Goal: Task Accomplishment & Management: Manage account settings

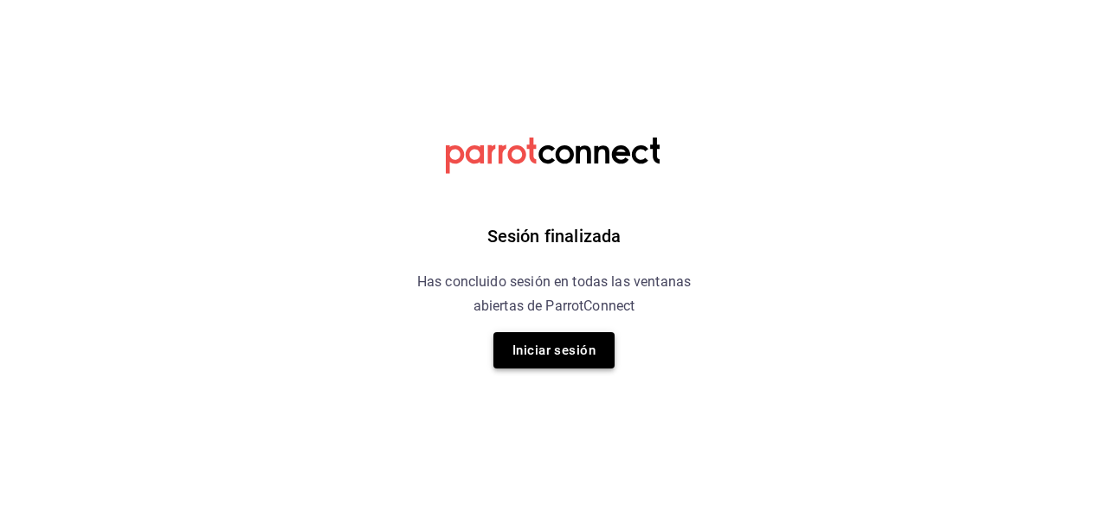
click at [571, 342] on button "Iniciar sesión" at bounding box center [553, 350] width 121 height 36
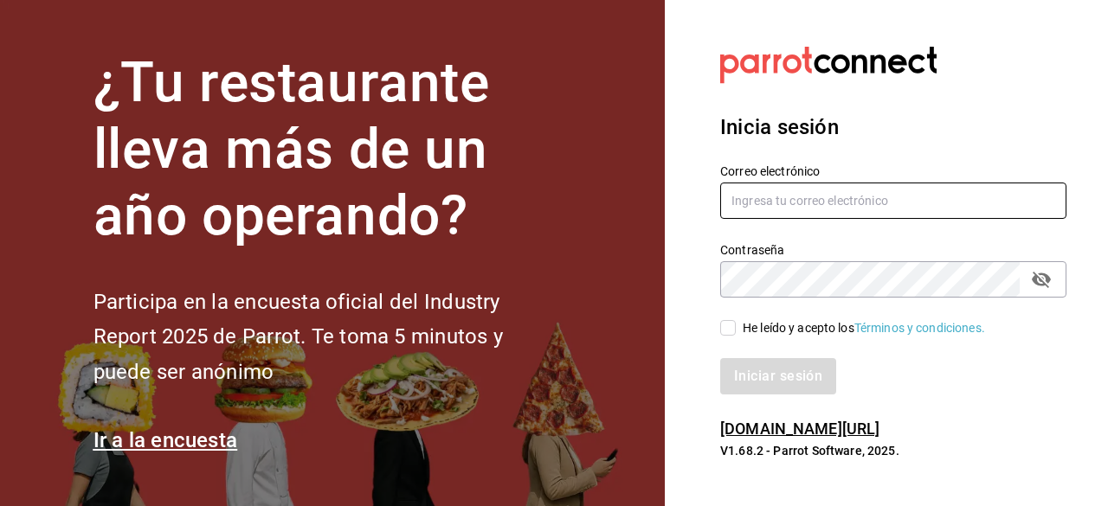
click at [750, 198] on input "text" at bounding box center [893, 201] width 346 height 36
click at [802, 207] on input "text" at bounding box center [893, 201] width 346 height 36
type input "[EMAIL_ADDRESS][DOMAIN_NAME]"
click at [737, 332] on span "He leído y acepto los Términos y condiciones." at bounding box center [860, 328] width 249 height 18
click at [736, 332] on input "He leído y acepto los Términos y condiciones." at bounding box center [728, 328] width 16 height 16
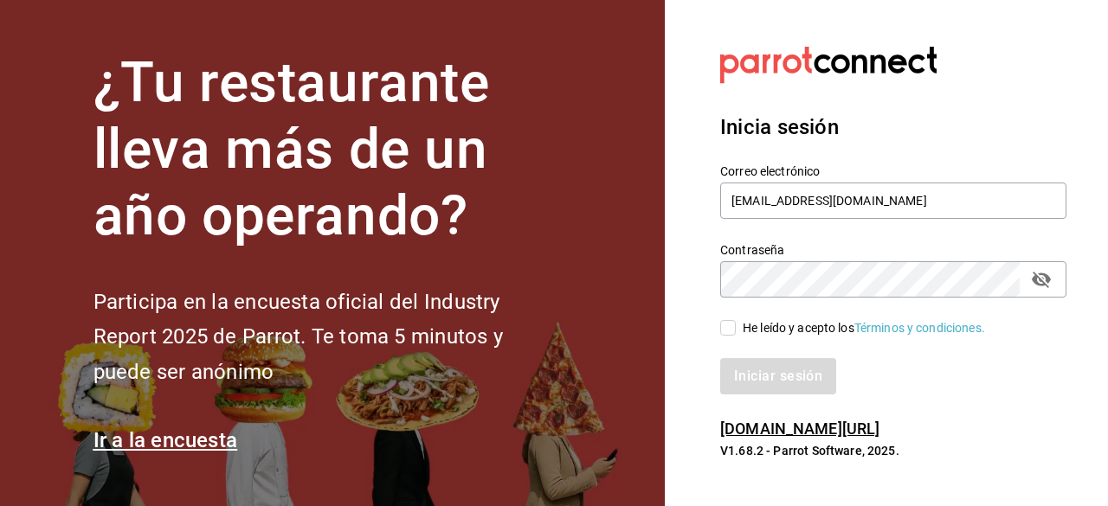
checkbox input "true"
click at [757, 382] on button "Iniciar sesión" at bounding box center [779, 376] width 118 height 36
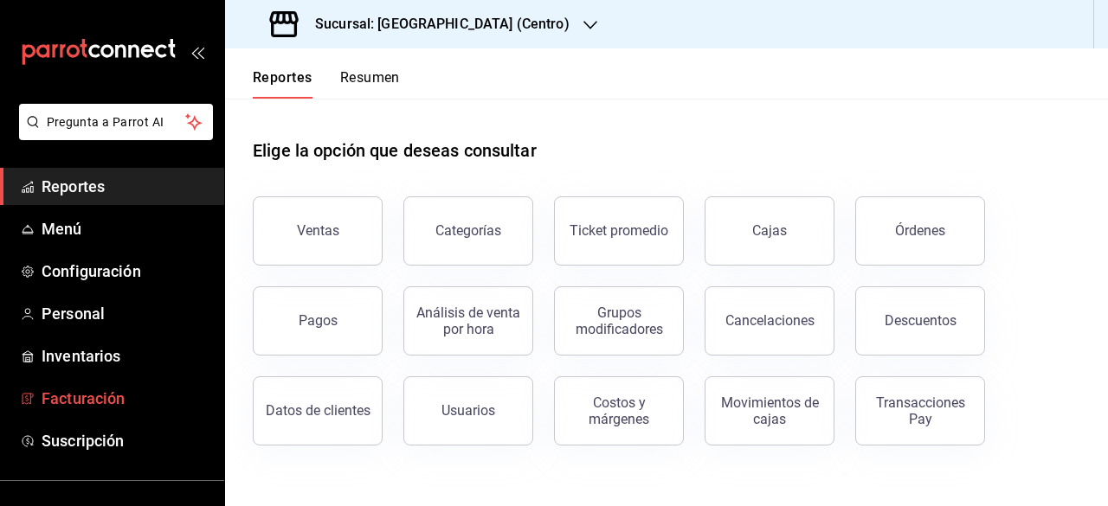
click at [88, 403] on span "Facturación" at bounding box center [126, 398] width 169 height 23
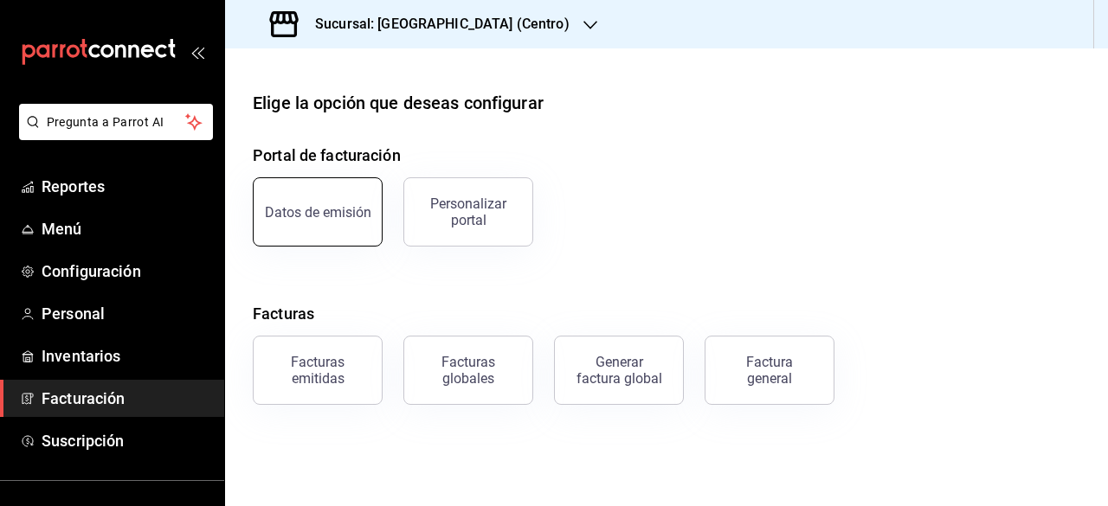
click at [306, 221] on button "Datos de emisión" at bounding box center [318, 211] width 130 height 69
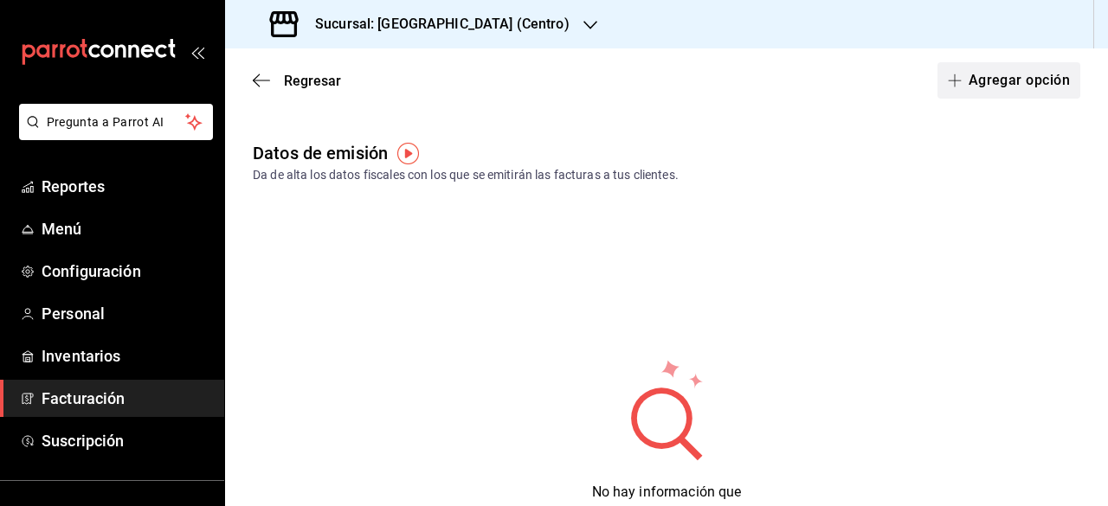
click at [969, 82] on button "Agregar opción" at bounding box center [1008, 80] width 143 height 36
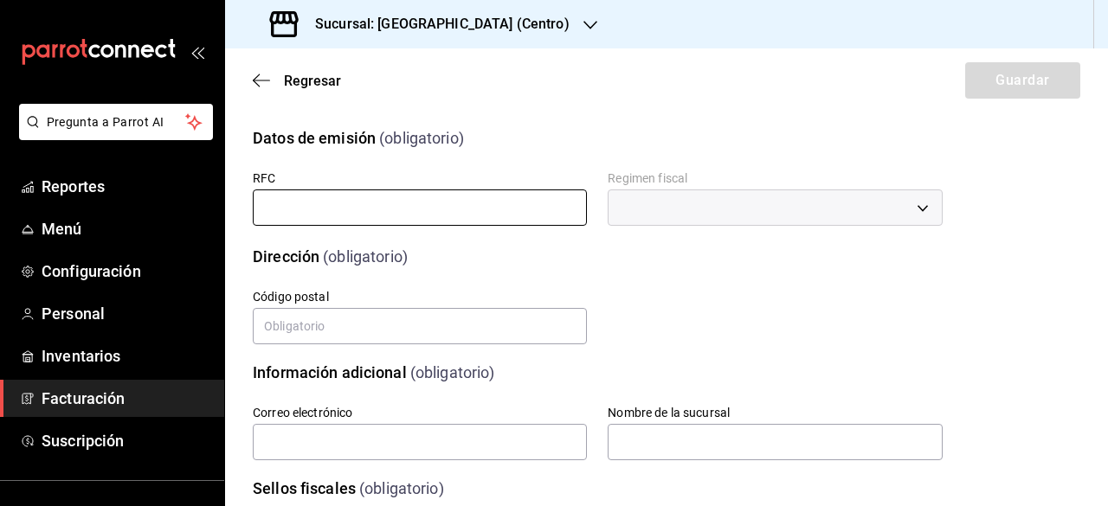
click at [365, 214] on input "text" at bounding box center [420, 208] width 334 height 36
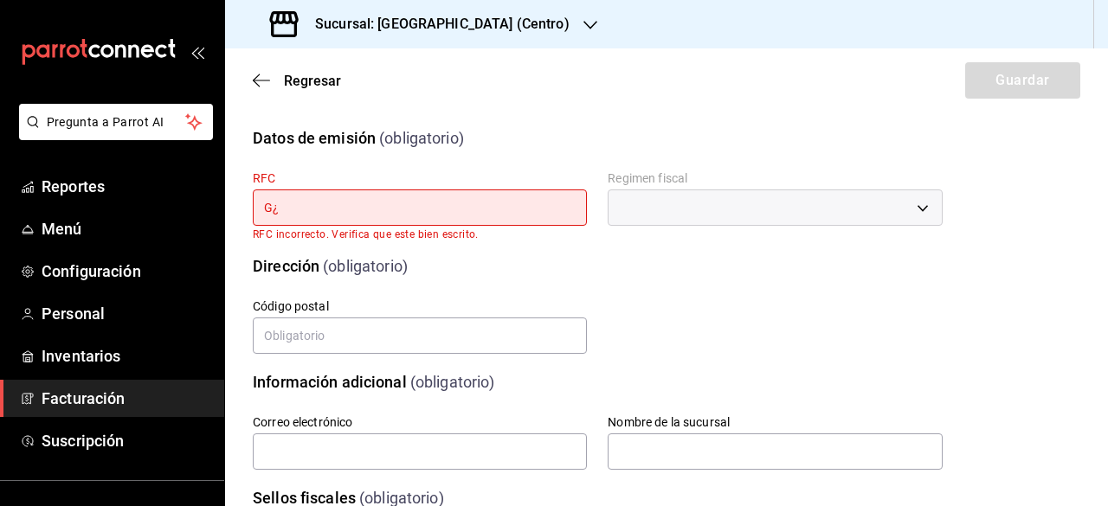
type input "G"
click at [561, 19] on div "Sucursal: Cueva de Humo (Centro)" at bounding box center [421, 24] width 365 height 48
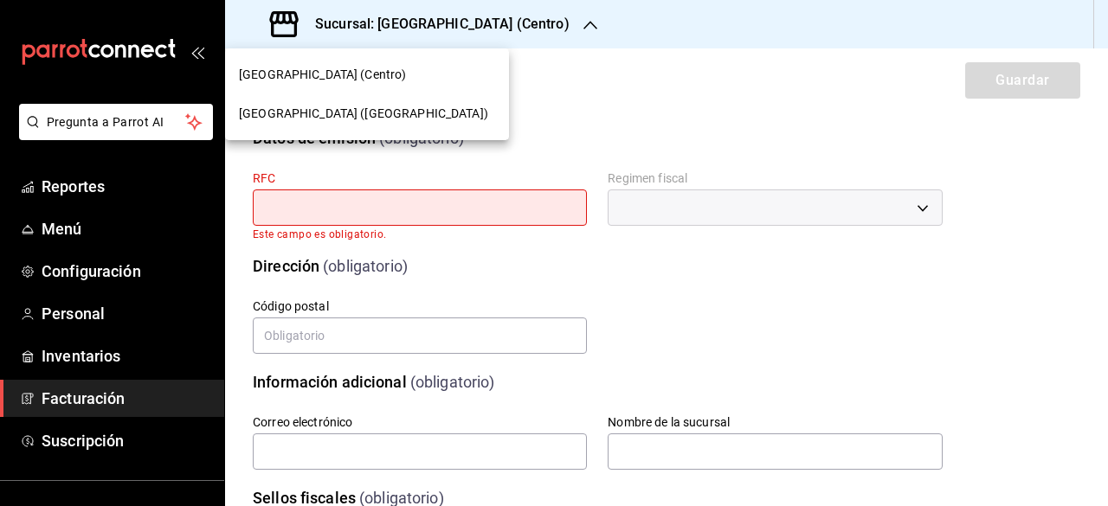
click at [376, 117] on div "Cueva de Humo (Aurora)" at bounding box center [367, 114] width 256 height 18
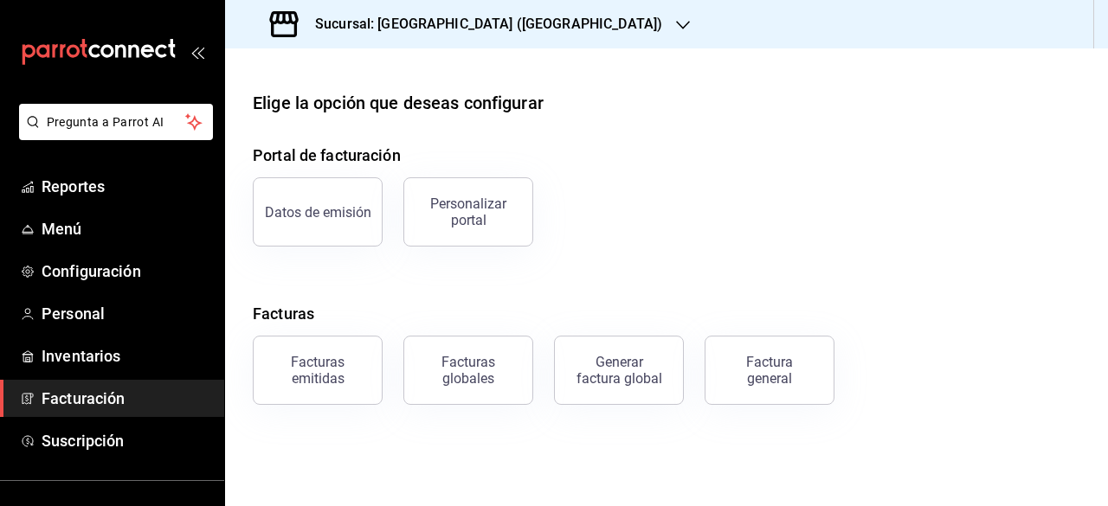
click at [88, 396] on span "Facturación" at bounding box center [126, 398] width 169 height 23
click at [327, 237] on button "Datos de emisión" at bounding box center [318, 211] width 130 height 69
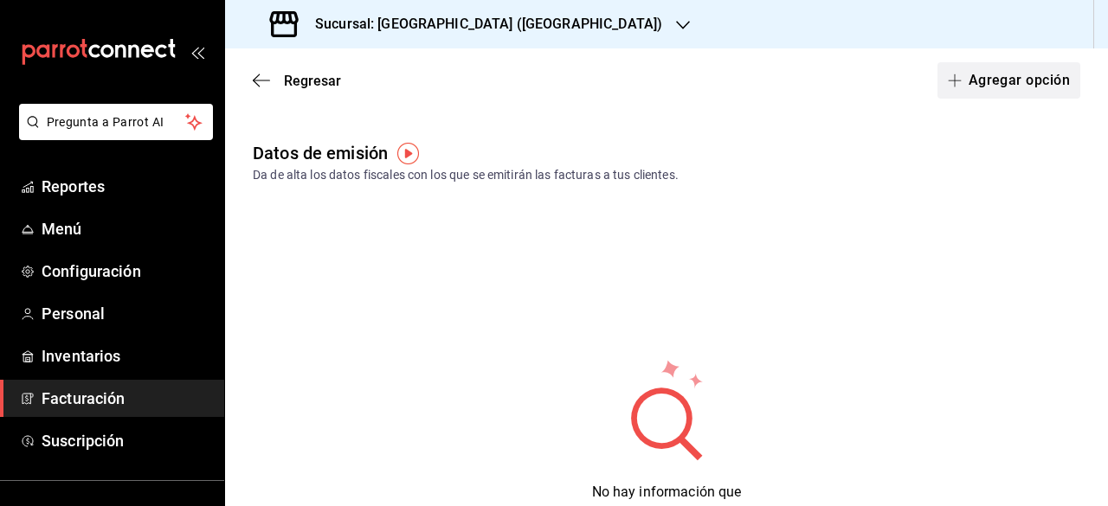
click at [1020, 77] on button "Agregar opción" at bounding box center [1008, 80] width 143 height 36
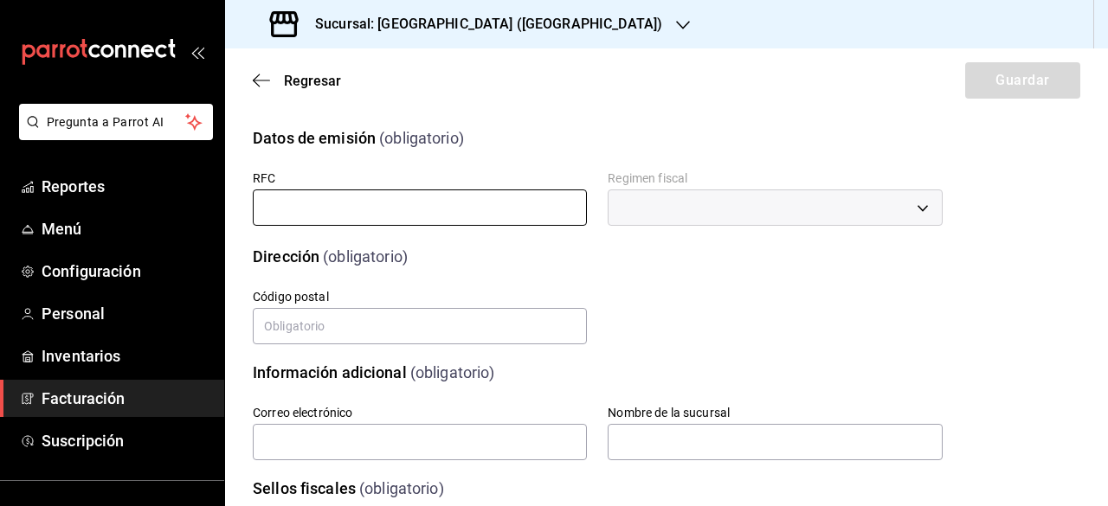
click at [346, 214] on input "text" at bounding box center [420, 208] width 334 height 36
type input "GOLS0508122H7"
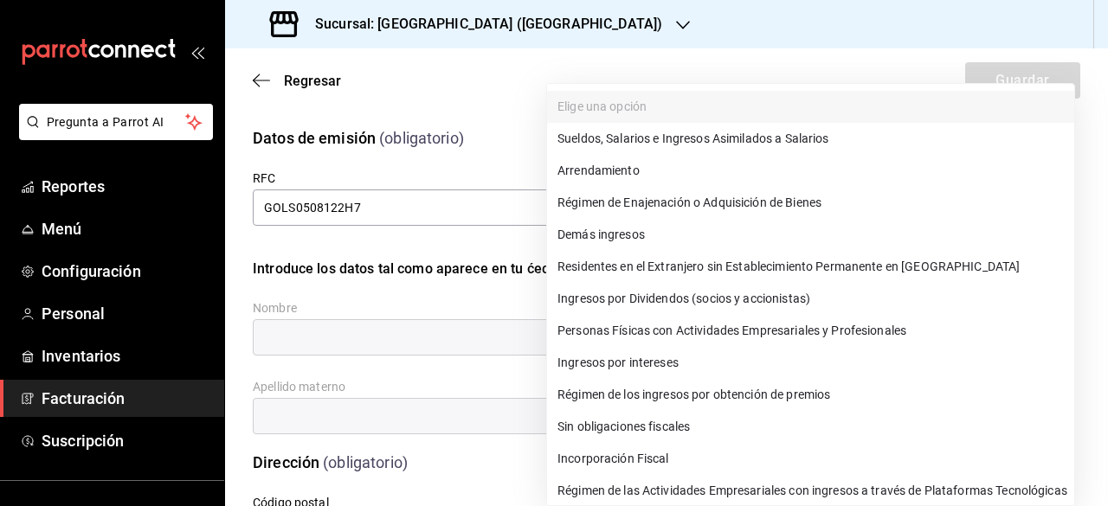
click at [650, 193] on body "Pregunta a Parrot AI Reportes Menú Configuración Personal Inventarios Facturaci…" at bounding box center [554, 253] width 1108 height 506
click at [680, 140] on li "Sueldos, Salarios e Ingresos Asimilados a Salarios" at bounding box center [810, 139] width 527 height 32
type input "605"
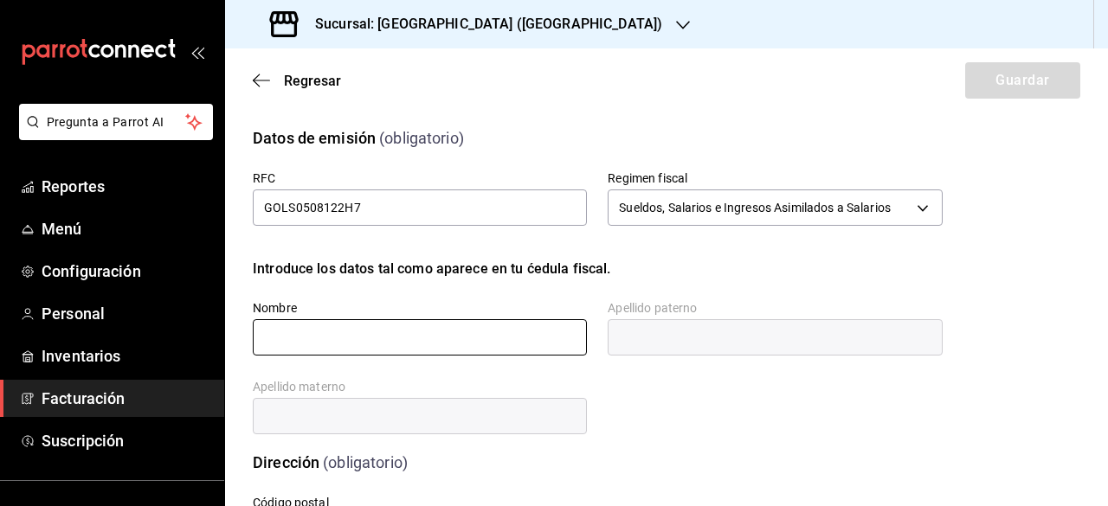
click at [360, 348] on input "text" at bounding box center [420, 337] width 334 height 36
type input "SERGIO EDUARDO"
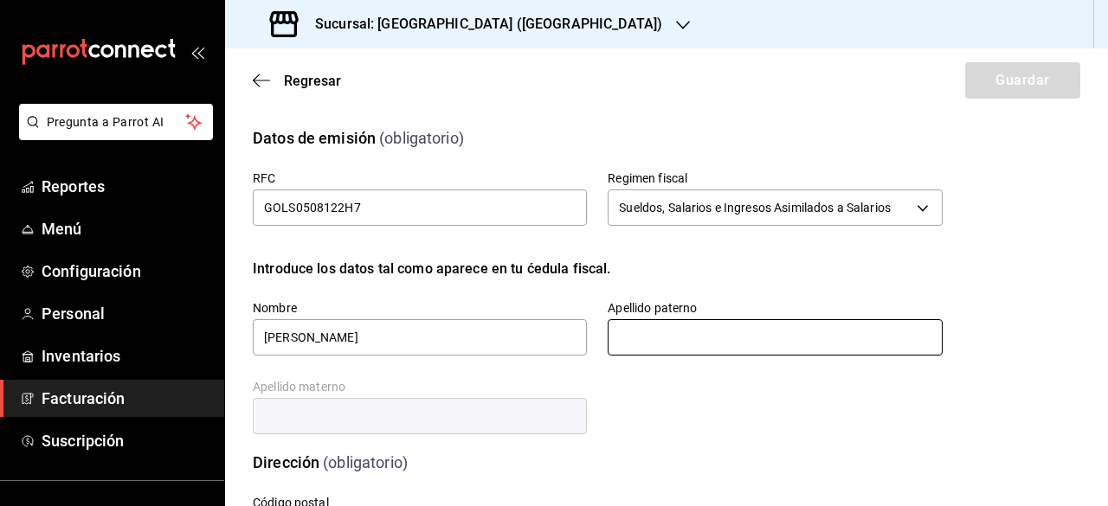
click at [639, 350] on input "text" at bounding box center [775, 337] width 334 height 36
type input "GONZALEZ"
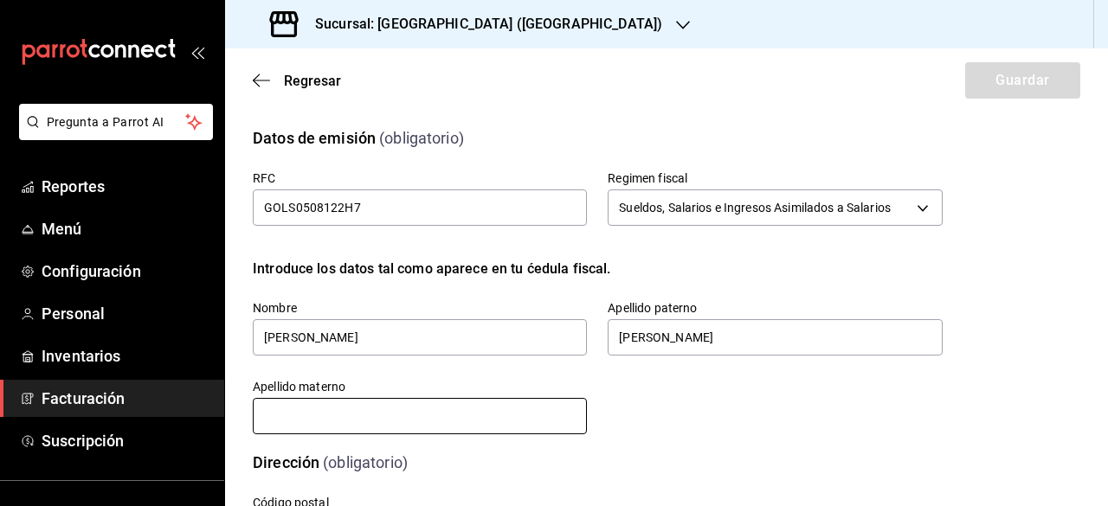
click at [402, 416] on input "text" at bounding box center [420, 416] width 334 height 36
type input "LLANAS"
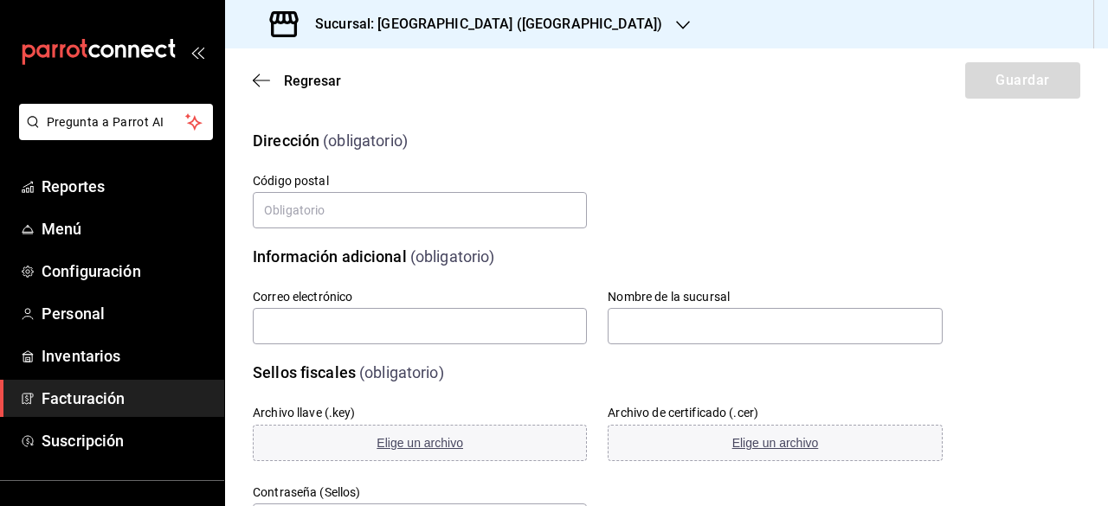
scroll to position [346, 0]
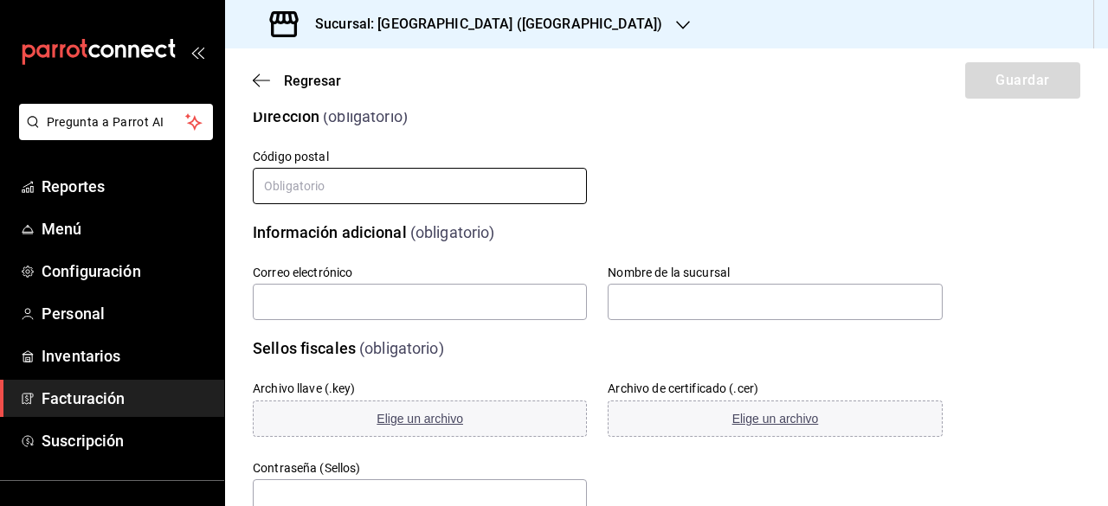
click at [352, 194] on input "text" at bounding box center [420, 186] width 334 height 36
type input "87370"
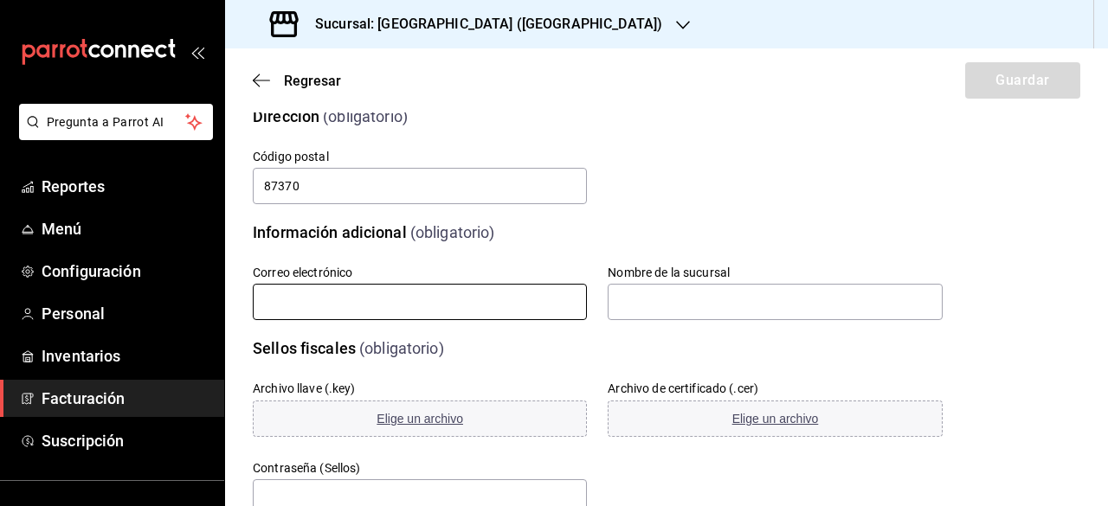
click at [360, 302] on input "text" at bounding box center [420, 302] width 334 height 36
type input "sergiogonzalezllanas@gmail.com"
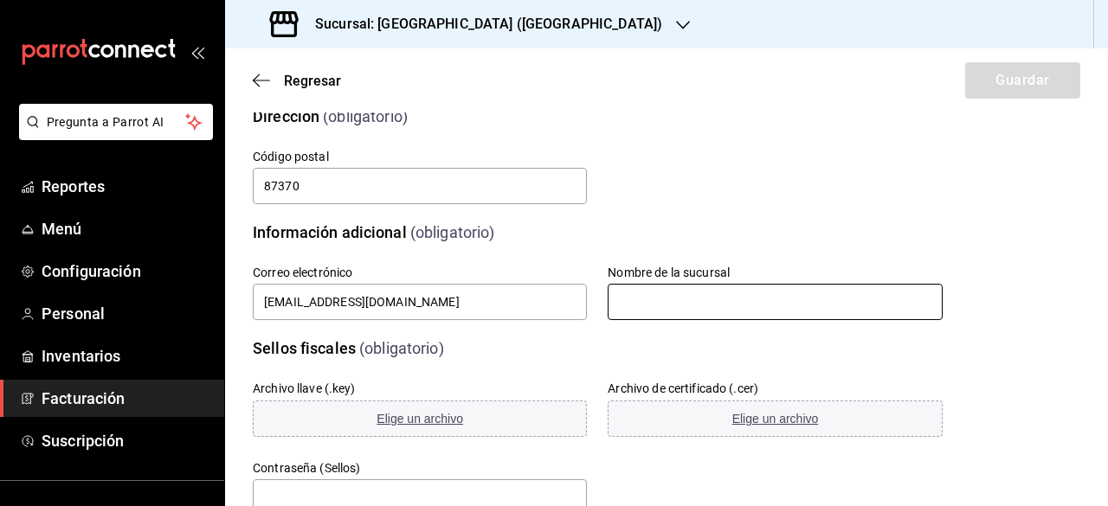
click at [632, 311] on input "text" at bounding box center [775, 302] width 334 height 36
type input "Aurora"
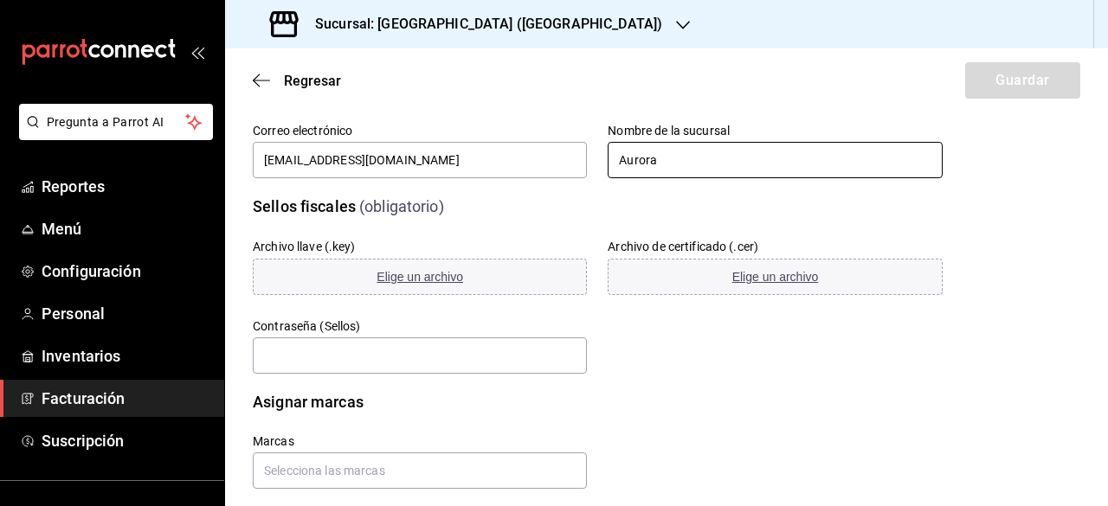
scroll to position [512, 0]
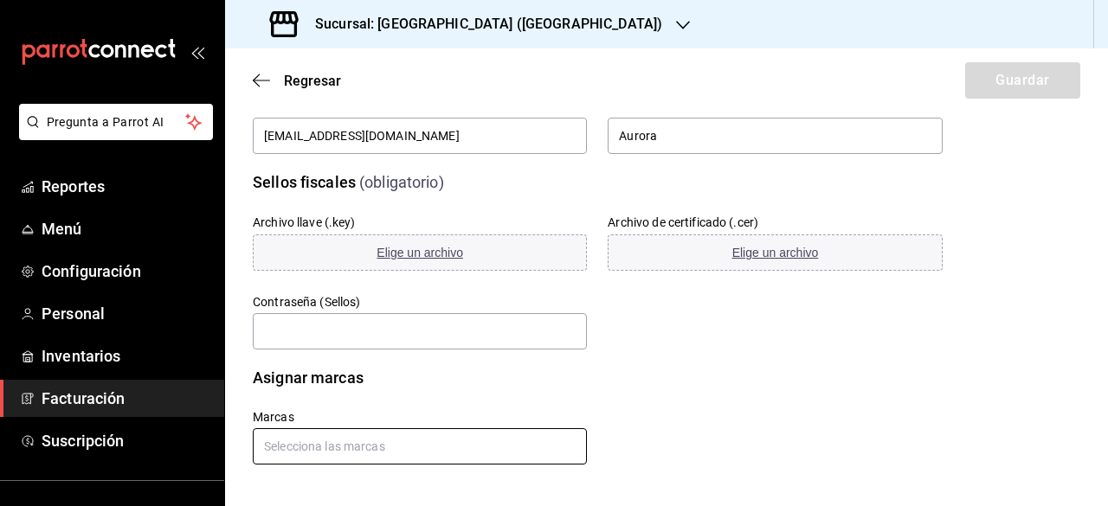
drag, startPoint x: 450, startPoint y: 460, endPoint x: 439, endPoint y: 458, distance: 11.4
click at [441, 458] on input "text" at bounding box center [420, 446] width 334 height 36
click at [398, 412] on li "Cueva de Humo - Aurora" at bounding box center [417, 408] width 329 height 29
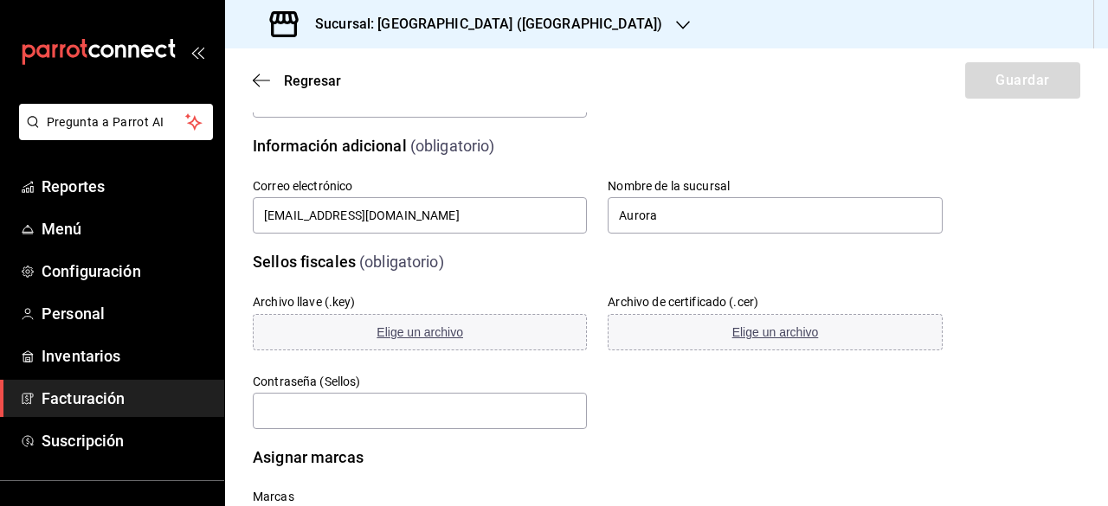
scroll to position [519, 0]
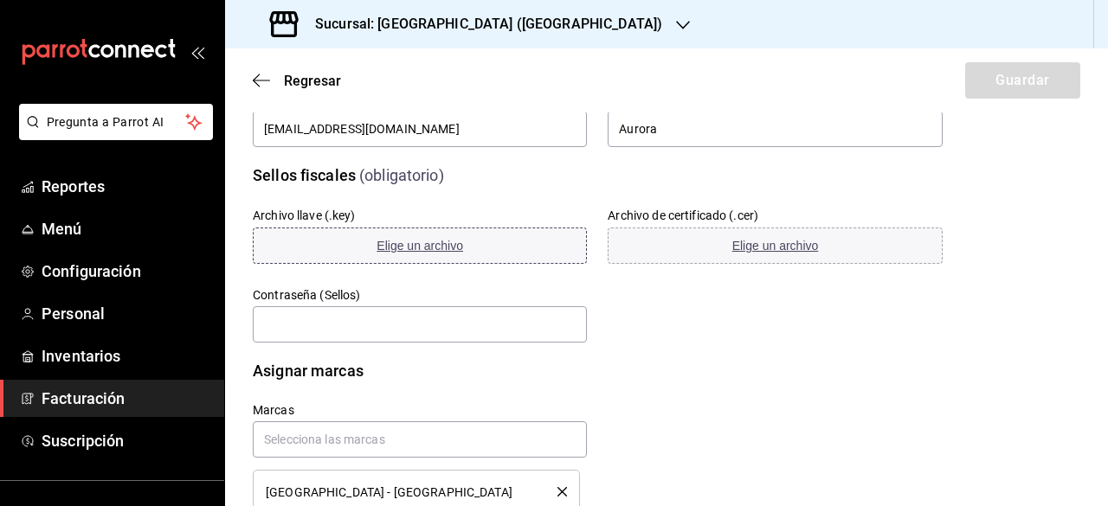
click at [424, 252] on span "Elige un archivo" at bounding box center [420, 246] width 87 height 14
click at [772, 247] on span "Elige un archivo" at bounding box center [775, 246] width 87 height 14
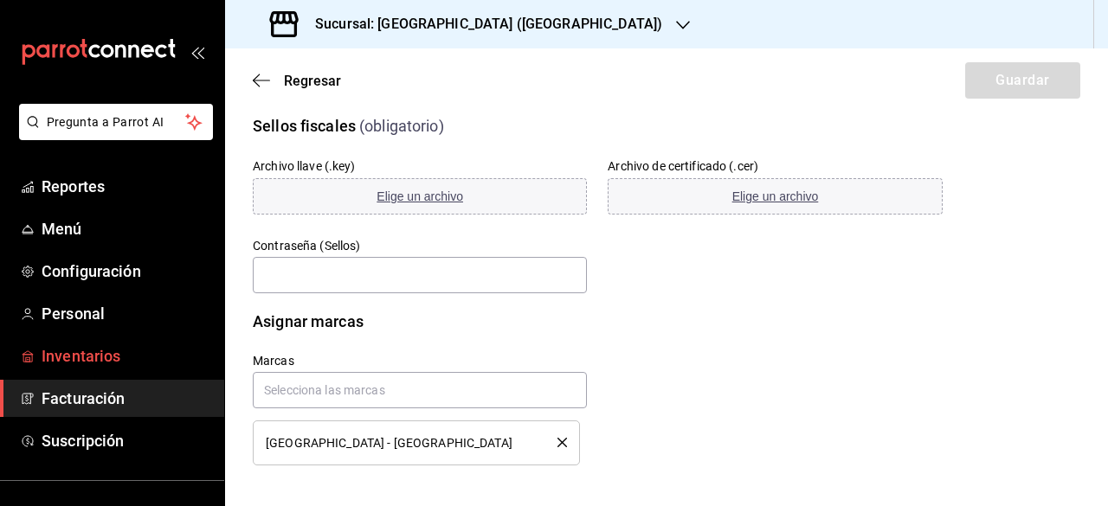
click at [68, 359] on span "Inventarios" at bounding box center [126, 356] width 169 height 23
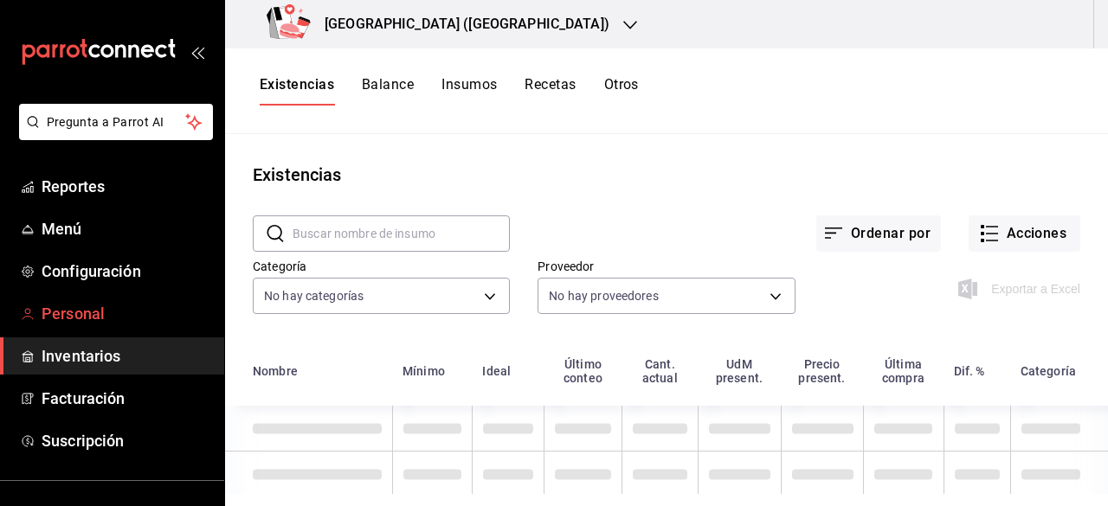
click at [102, 312] on span "Personal" at bounding box center [126, 313] width 169 height 23
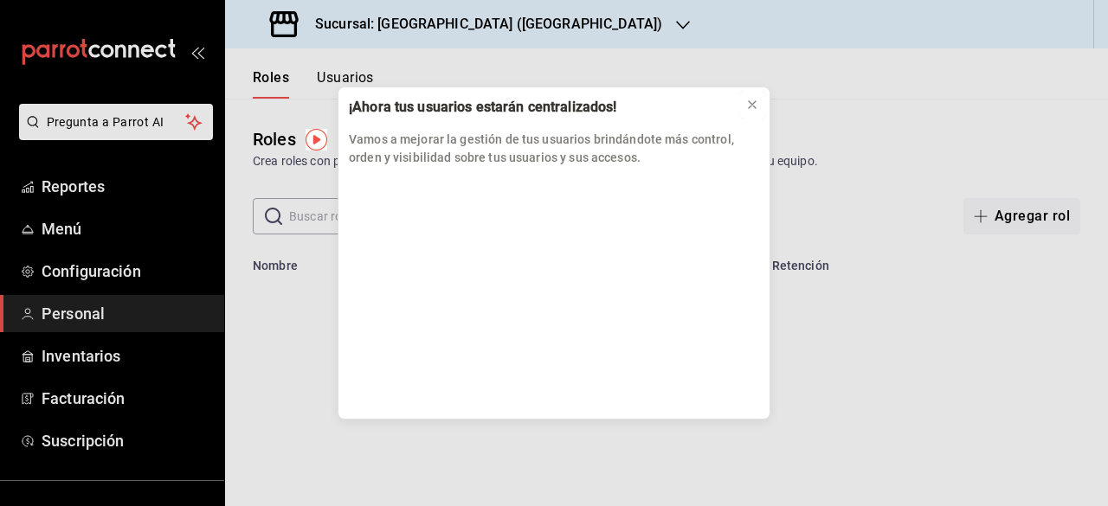
click at [749, 106] on icon at bounding box center [752, 105] width 14 height 14
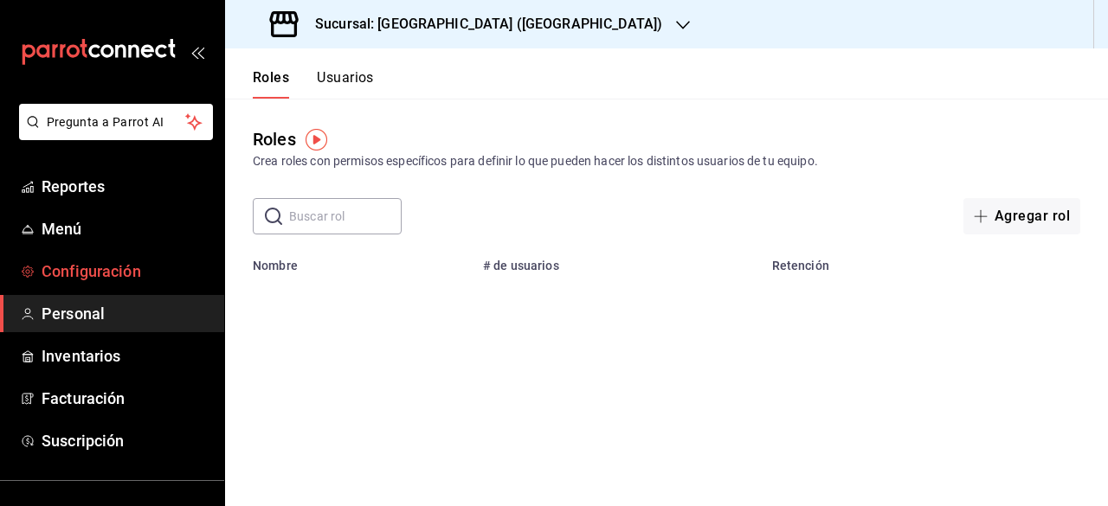
click at [93, 269] on span "Configuración" at bounding box center [126, 271] width 169 height 23
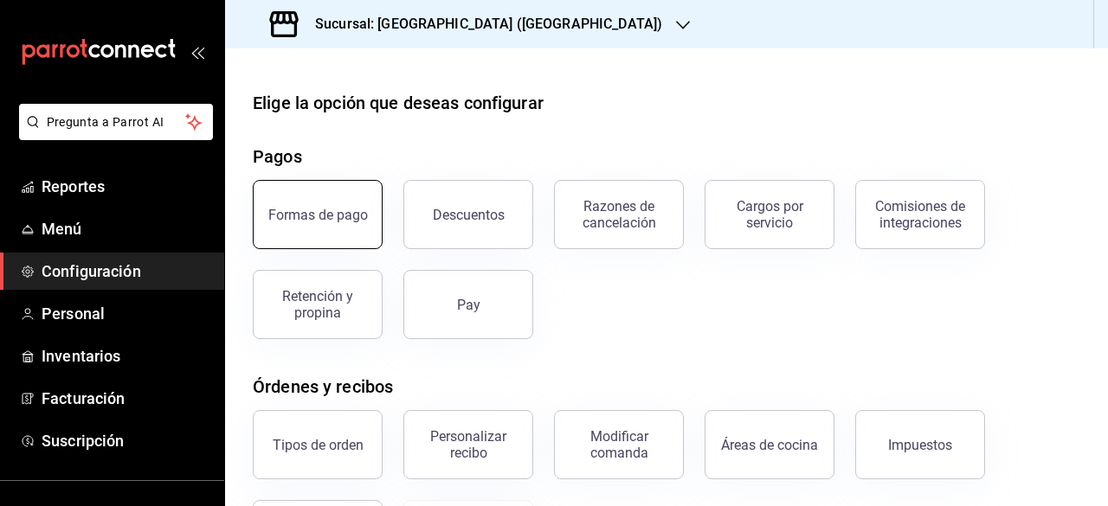
click at [322, 216] on div "Formas de pago" at bounding box center [318, 215] width 100 height 16
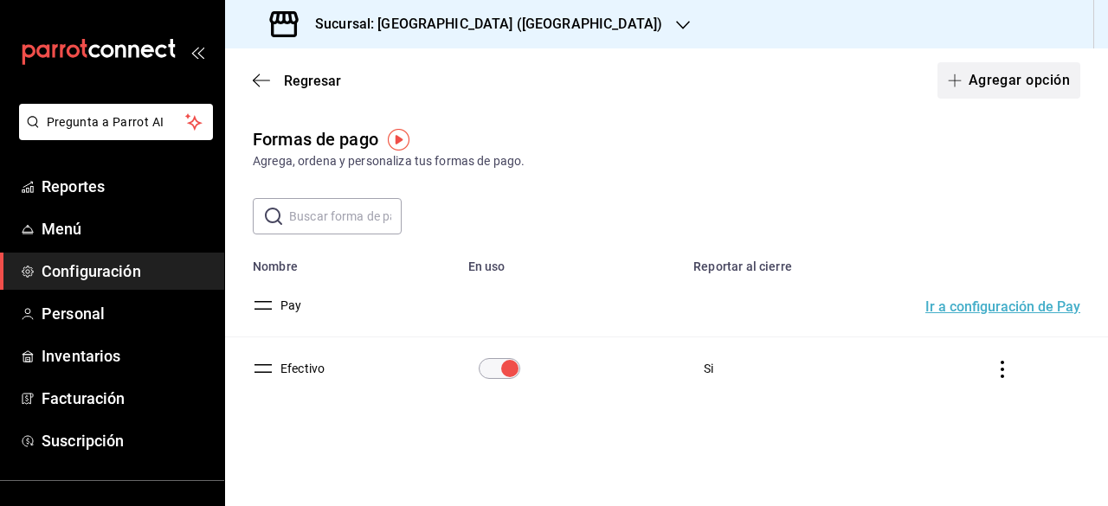
click at [990, 89] on button "Agregar opción" at bounding box center [1008, 80] width 143 height 36
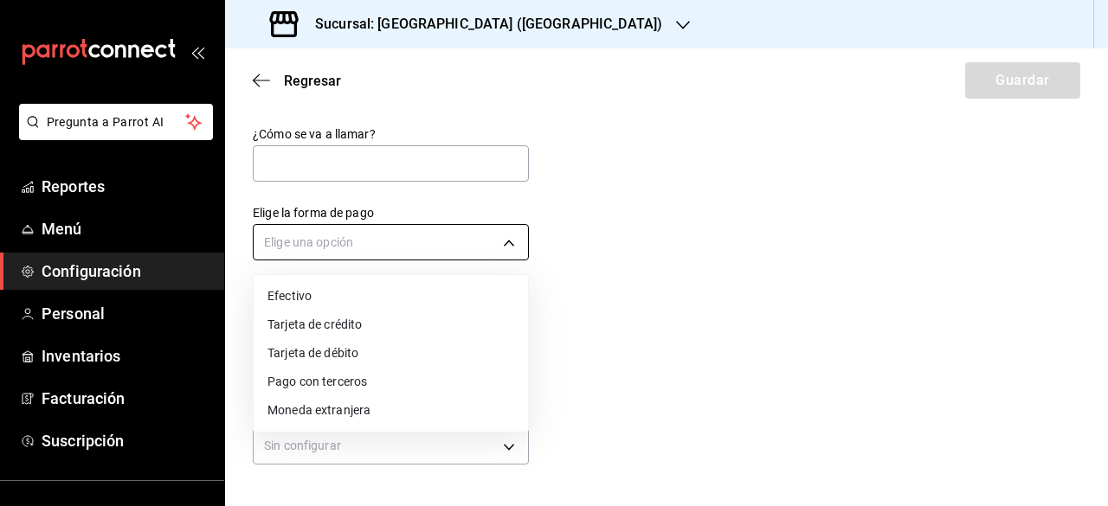
click at [511, 242] on body "Pregunta a Parrot AI Reportes Menú Configuración Personal Inventarios Facturaci…" at bounding box center [554, 253] width 1108 height 506
click at [393, 297] on li "Efectivo" at bounding box center [391, 296] width 274 height 29
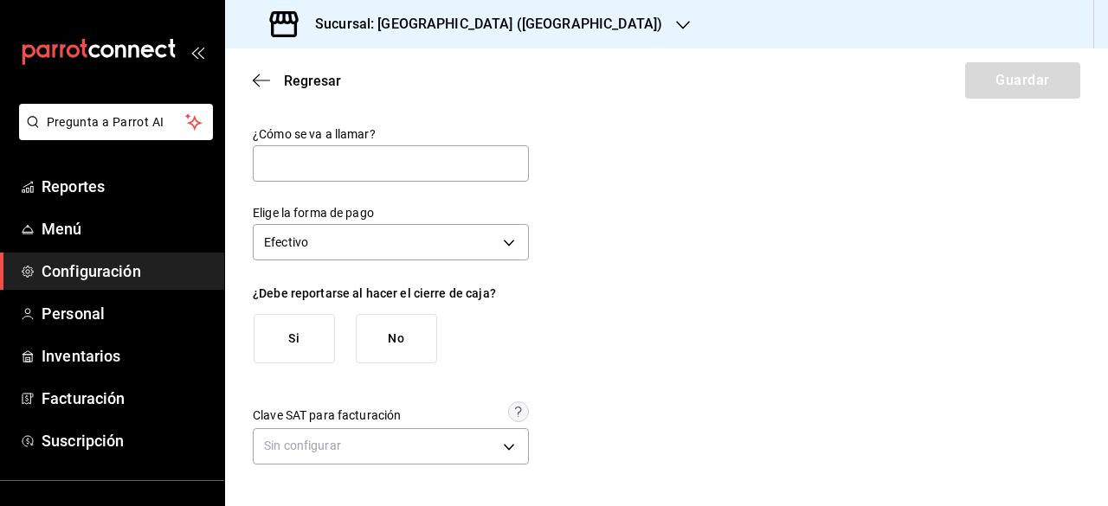
click at [306, 347] on button "Si" at bounding box center [294, 338] width 81 height 49
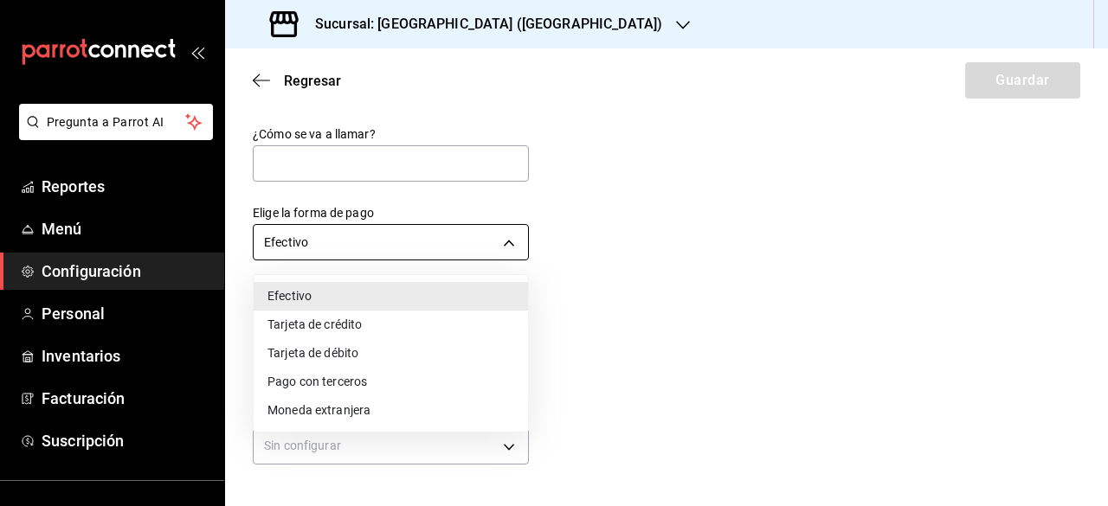
click at [512, 242] on body "Pregunta a Parrot AI Reportes Menú Configuración Personal Inventarios Facturaci…" at bounding box center [554, 253] width 1108 height 506
click at [330, 331] on li "Tarjeta de crédito" at bounding box center [391, 325] width 274 height 29
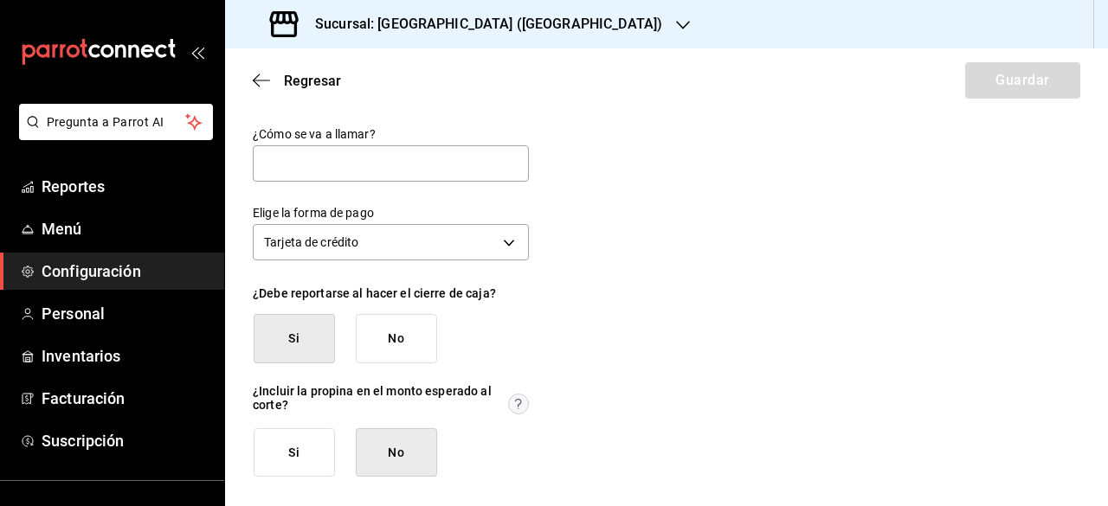
click at [325, 337] on button "Si" at bounding box center [294, 338] width 81 height 49
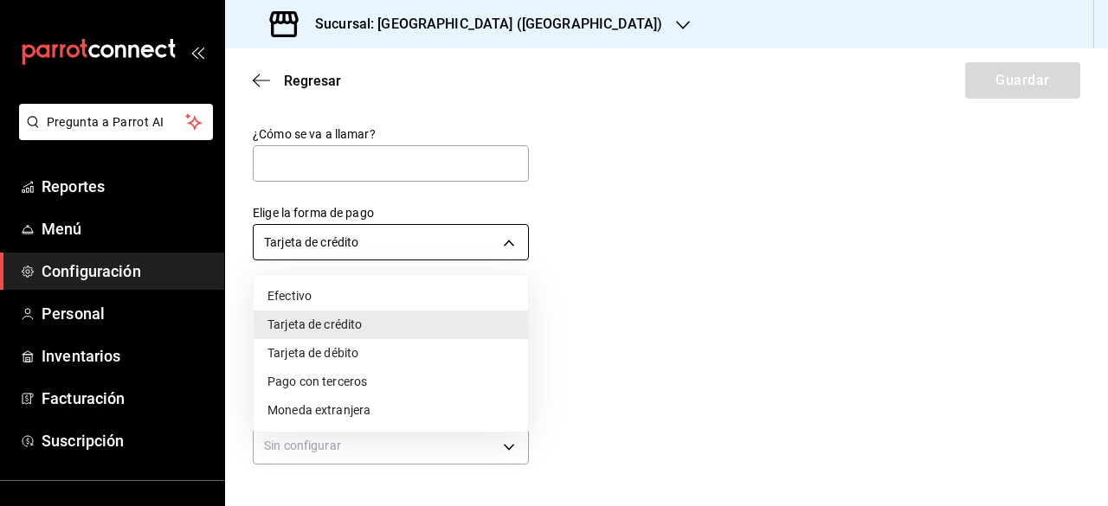
click at [516, 238] on body "Pregunta a Parrot AI Reportes Menú Configuración Personal Inventarios Facturaci…" at bounding box center [554, 253] width 1108 height 506
click at [357, 362] on li "Tarjeta de débito" at bounding box center [391, 353] width 274 height 29
type input "DEBIT_CARD"
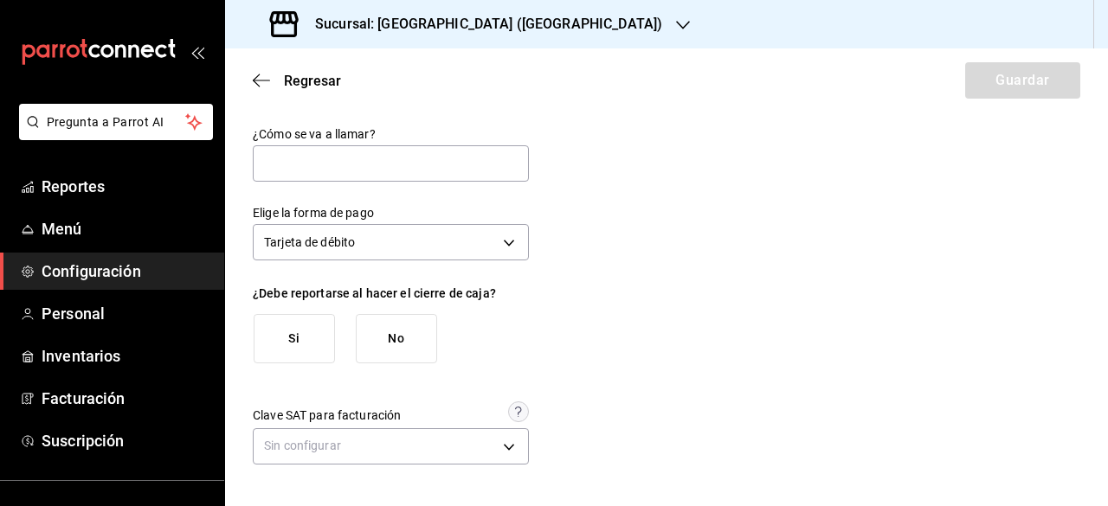
click at [310, 354] on button "Si" at bounding box center [294, 338] width 81 height 49
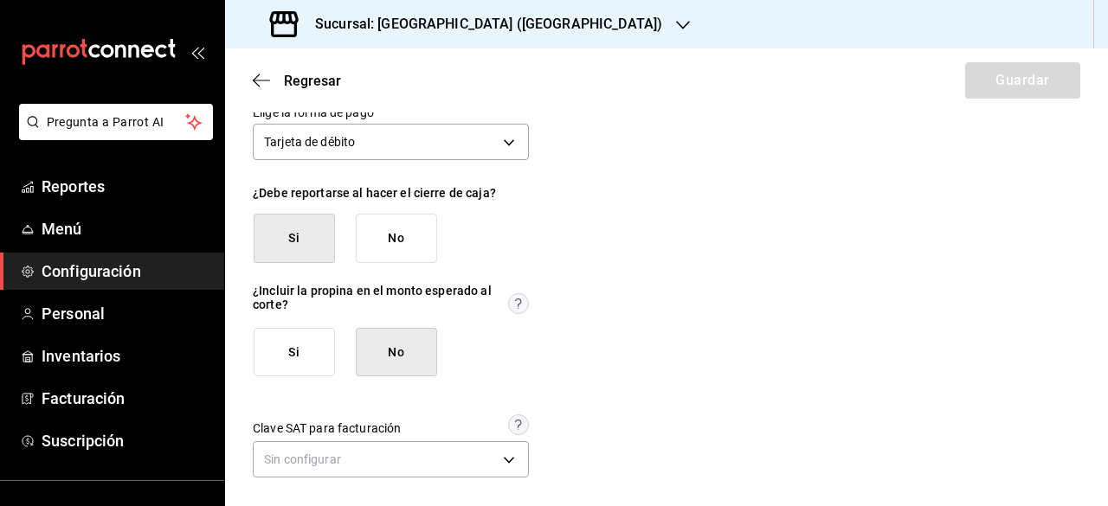
scroll to position [105, 0]
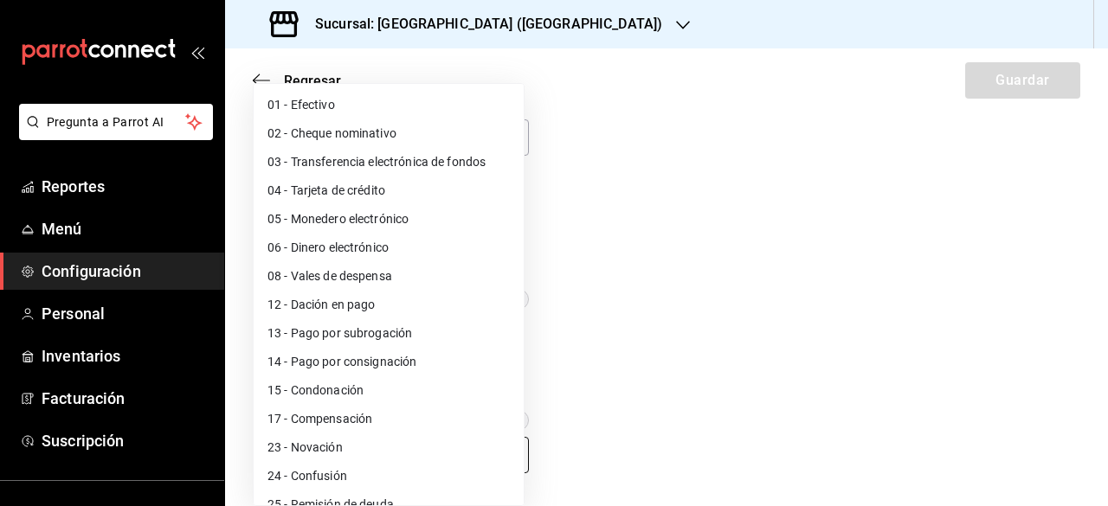
click at [502, 458] on body "Pregunta a Parrot AI Reportes Menú Configuración Personal Inventarios Facturaci…" at bounding box center [554, 253] width 1108 height 506
click at [882, 345] on div at bounding box center [554, 253] width 1108 height 506
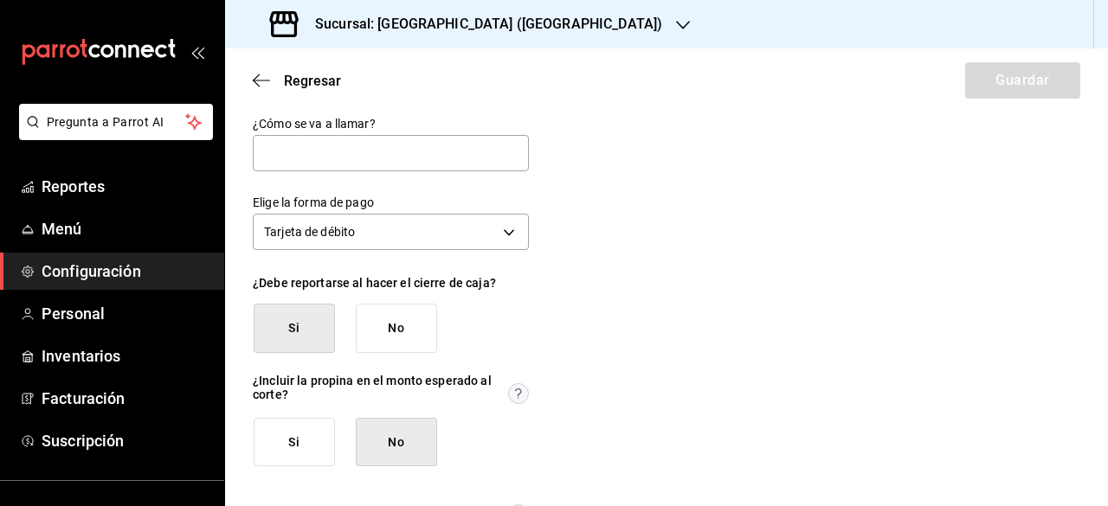
scroll to position [0, 0]
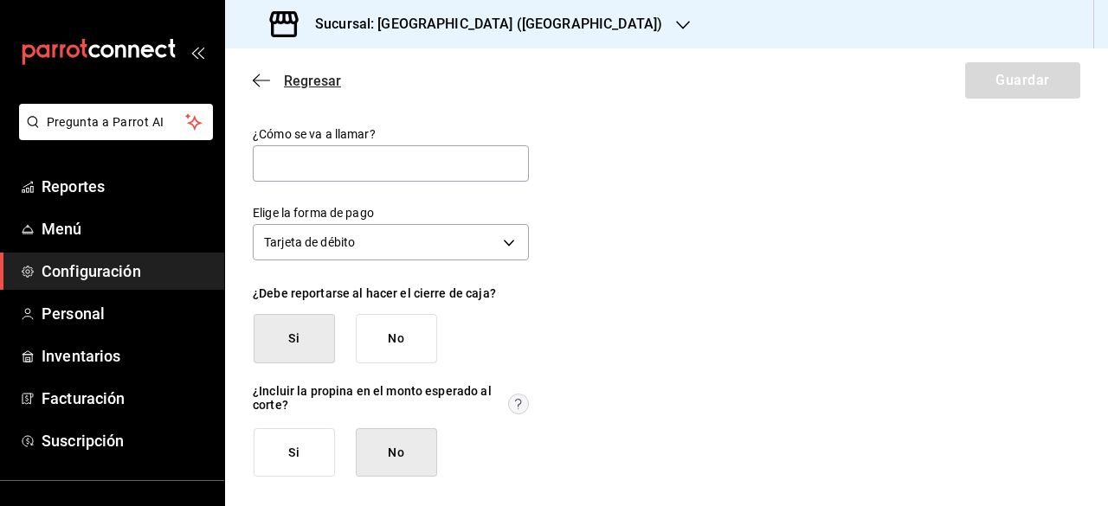
click at [256, 74] on icon "button" at bounding box center [261, 81] width 17 height 16
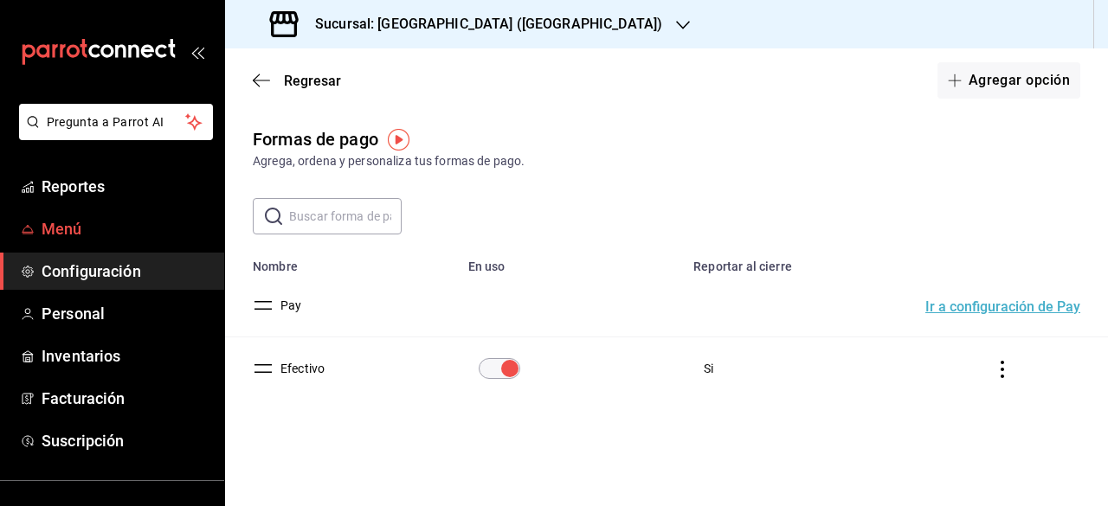
click at [86, 234] on span "Menú" at bounding box center [126, 228] width 169 height 23
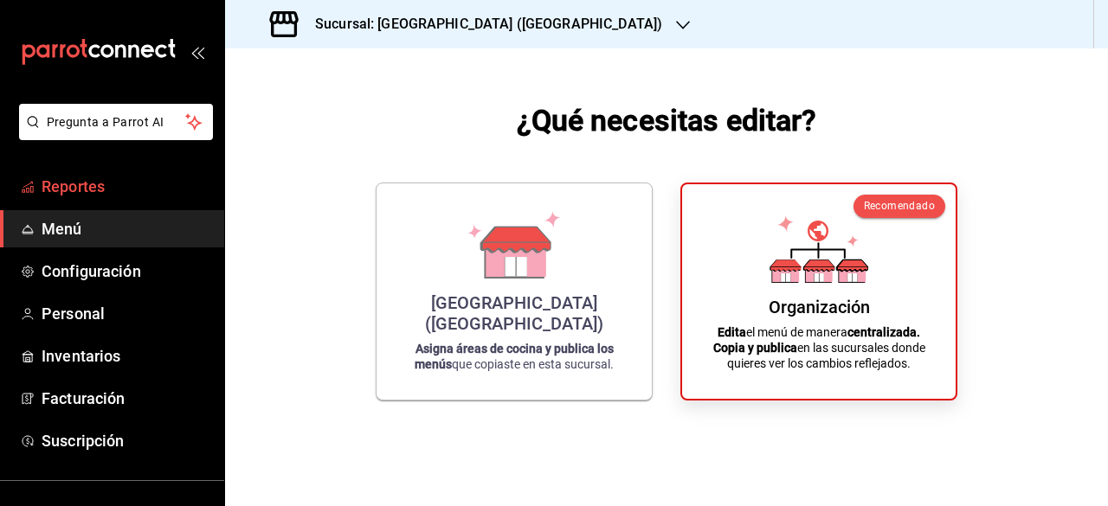
click at [130, 181] on span "Reportes" at bounding box center [126, 186] width 169 height 23
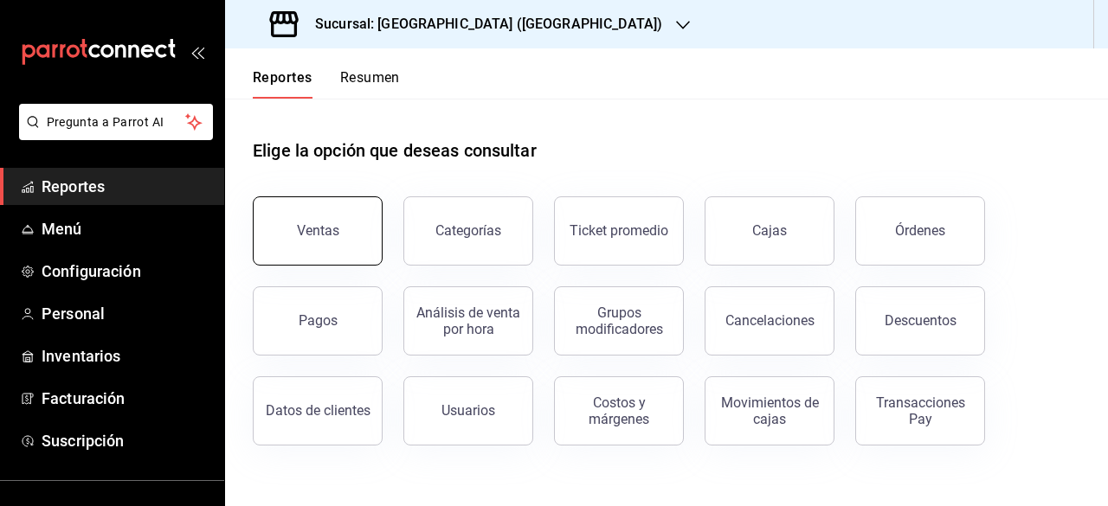
click at [320, 253] on button "Ventas" at bounding box center [318, 230] width 130 height 69
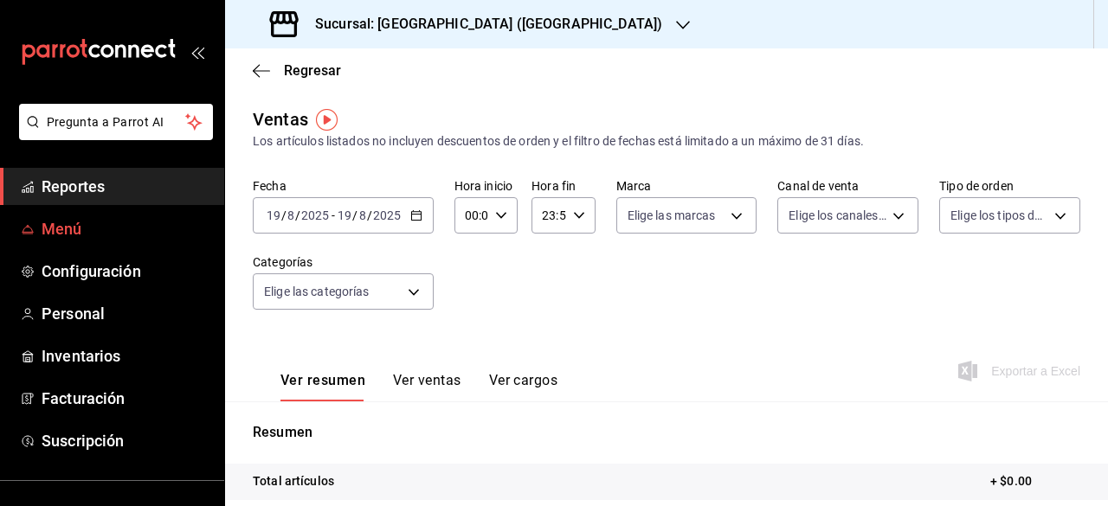
click at [68, 235] on span "Menú" at bounding box center [126, 228] width 169 height 23
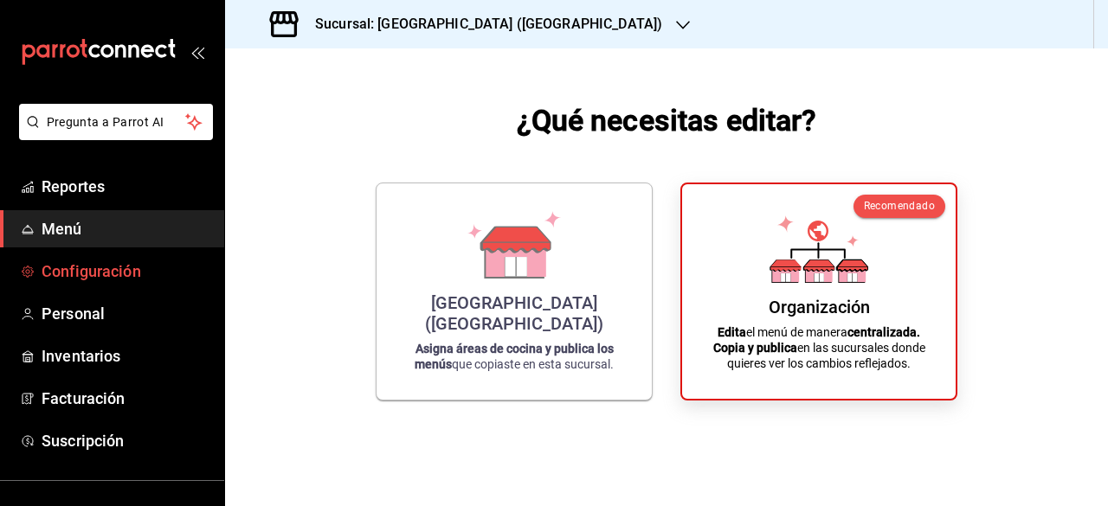
click at [82, 262] on span "Configuración" at bounding box center [126, 271] width 169 height 23
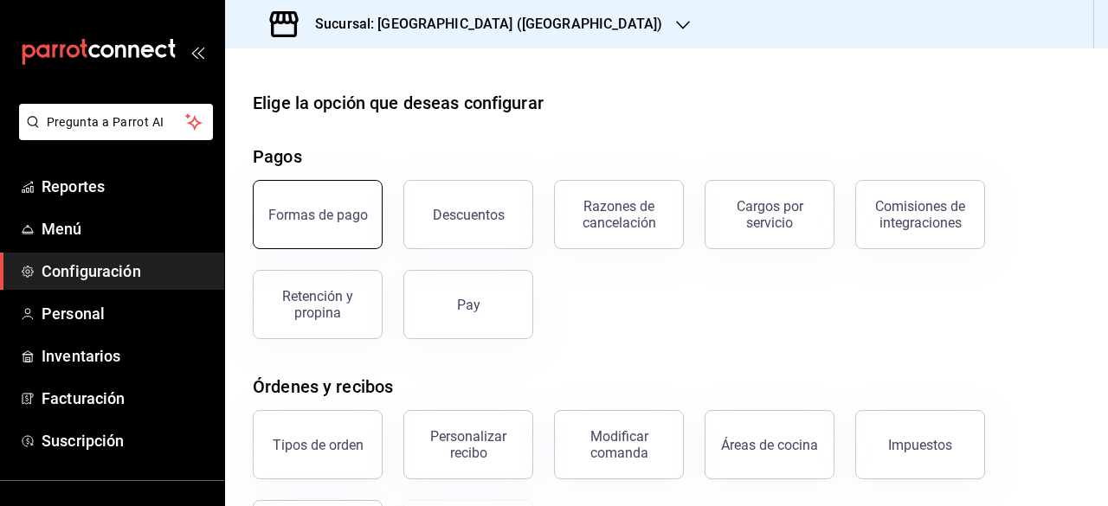
click at [346, 216] on div "Formas de pago" at bounding box center [318, 215] width 100 height 16
